Goal: Navigation & Orientation: Go to known website

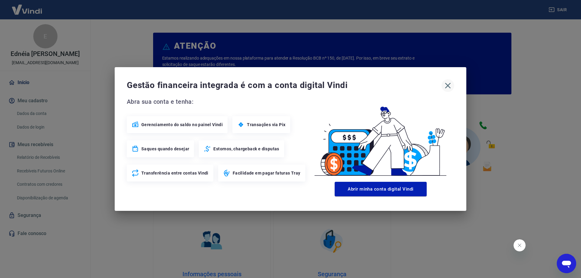
click at [447, 90] on icon "button" at bounding box center [448, 86] width 10 height 10
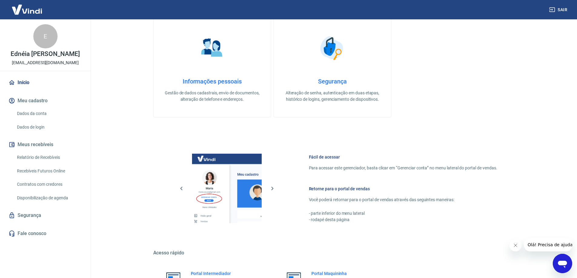
scroll to position [256, 0]
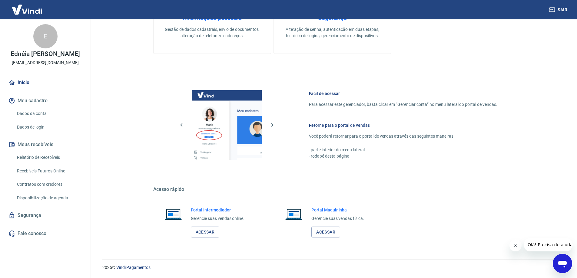
click at [220, 235] on div "Portal Intermediador Gerencie suas vendas online. Acessar" at bounding box center [218, 222] width 54 height 31
click at [212, 238] on div "Portal Intermediador Gerencie suas vendas online. Acessar" at bounding box center [211, 222] width 117 height 45
click at [213, 230] on link "Acessar" at bounding box center [205, 232] width 29 height 11
